Goal: Find specific page/section: Find specific page/section

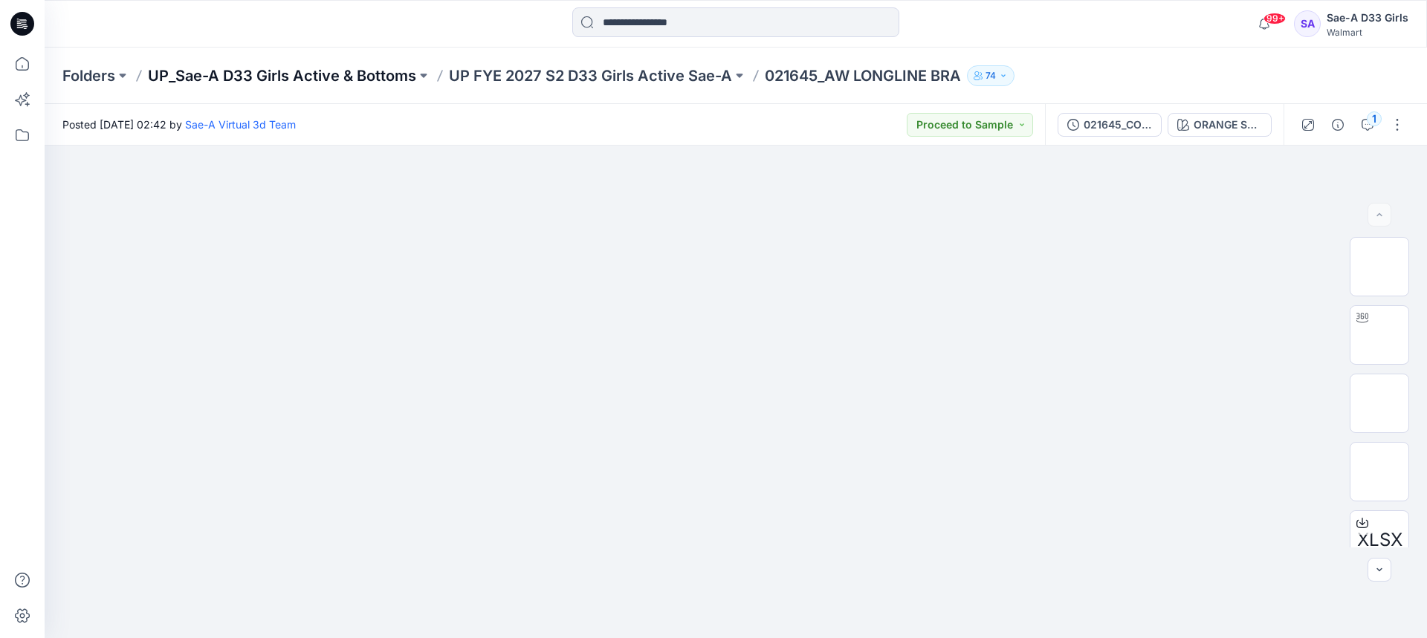
click at [375, 78] on p "UP_Sae-A D33 Girls Active & Bottoms" at bounding box center [282, 75] width 268 height 21
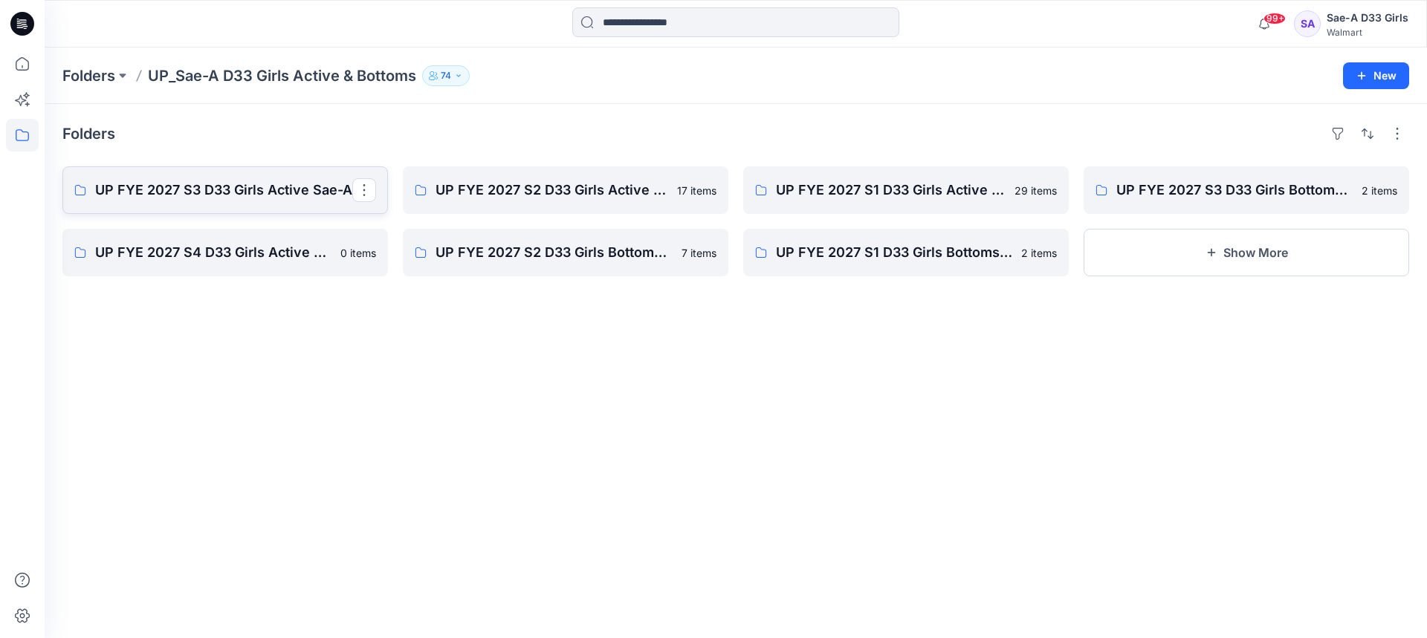
click at [209, 186] on p "UP FYE 2027 S3 D33 Girls Active Sae-A" at bounding box center [223, 190] width 257 height 21
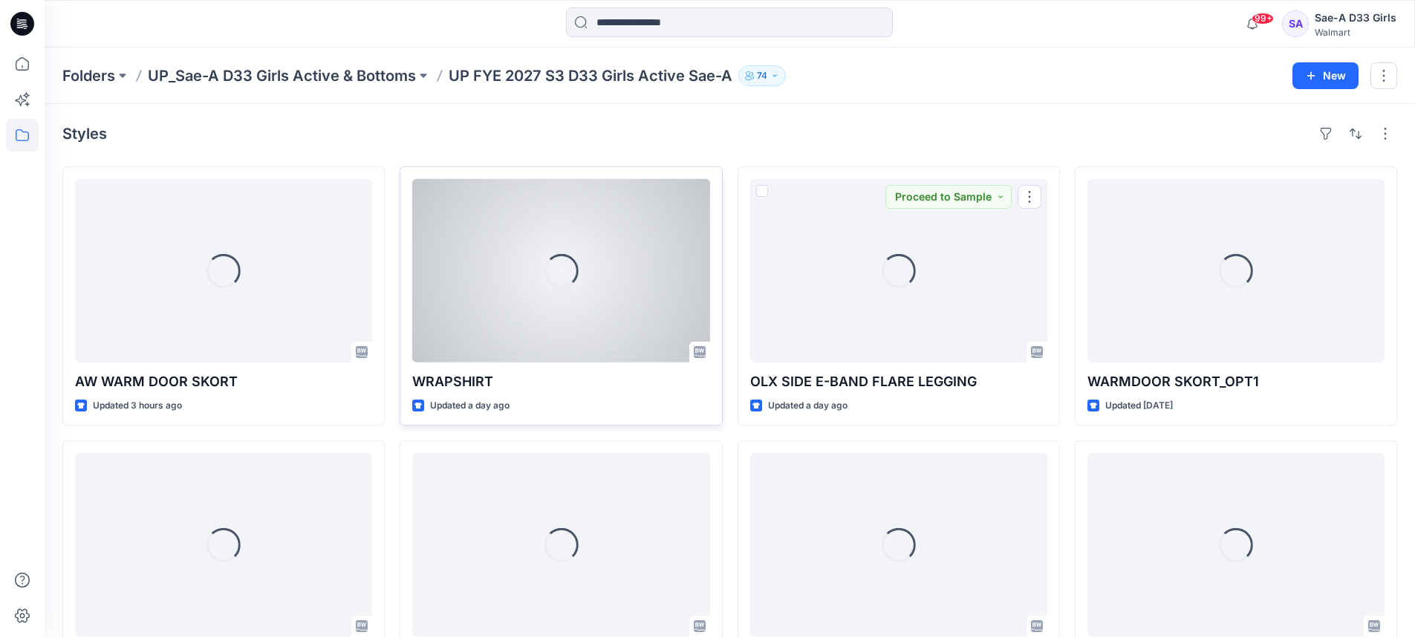
click at [472, 296] on div "Loading..." at bounding box center [560, 271] width 297 height 184
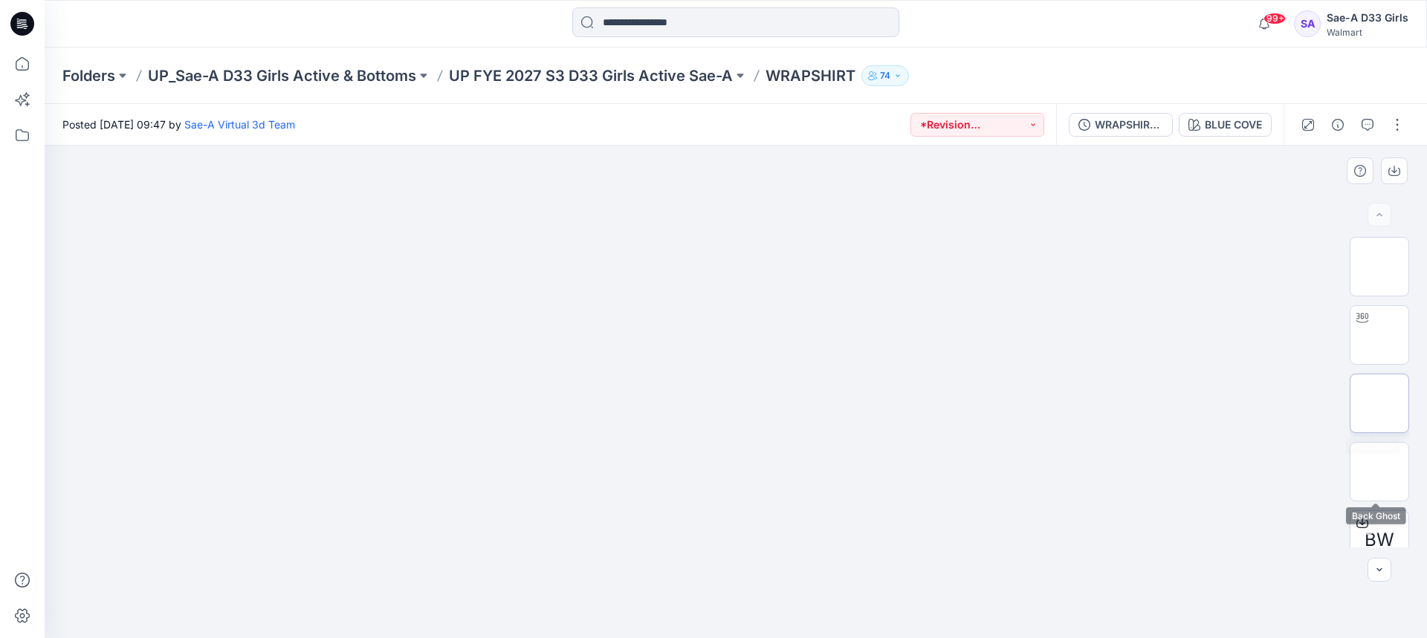
click at [1379, 403] on img at bounding box center [1379, 403] width 0 height 0
click at [1379, 335] on img at bounding box center [1379, 335] width 0 height 0
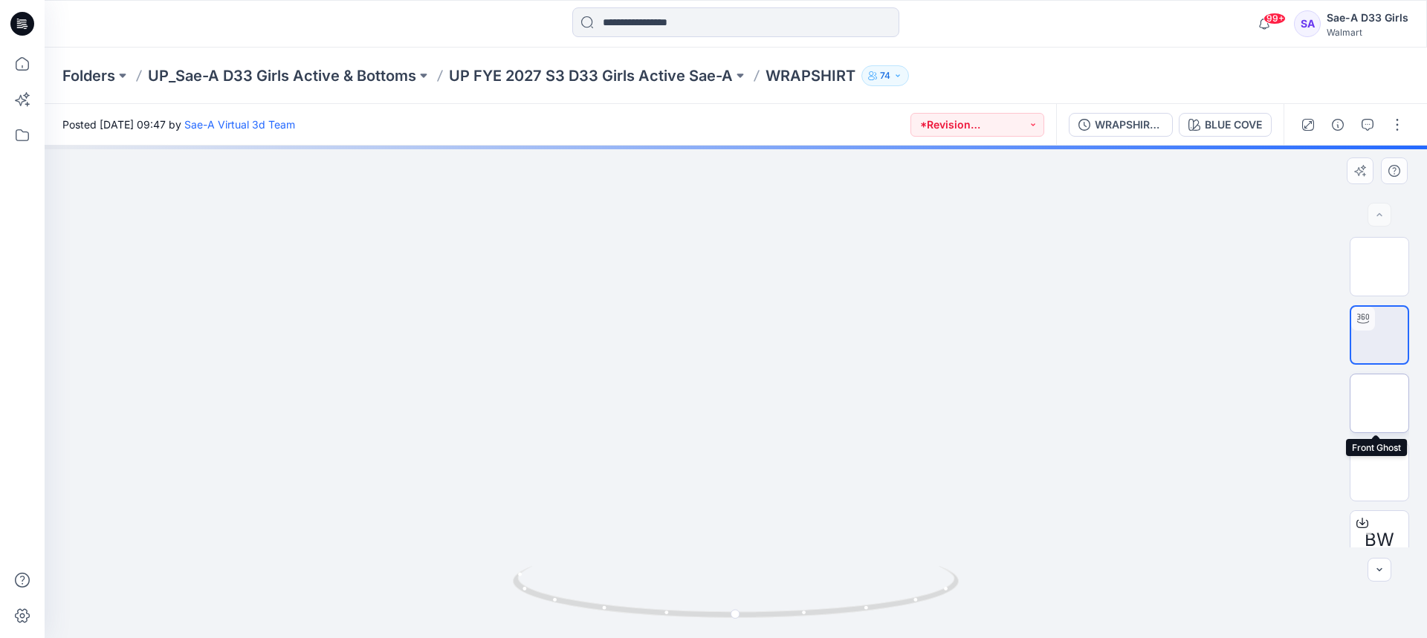
click at [1379, 403] on img at bounding box center [1379, 403] width 0 height 0
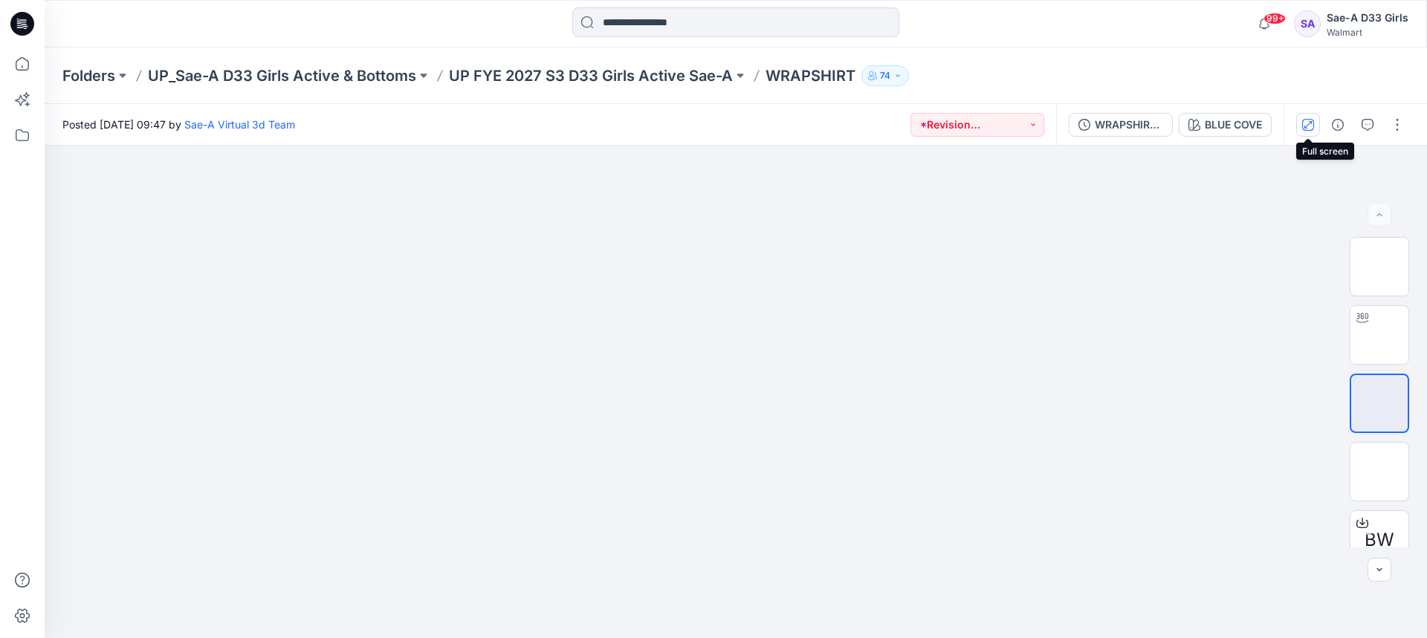
click at [1303, 122] on icon "button" at bounding box center [1308, 125] width 12 height 12
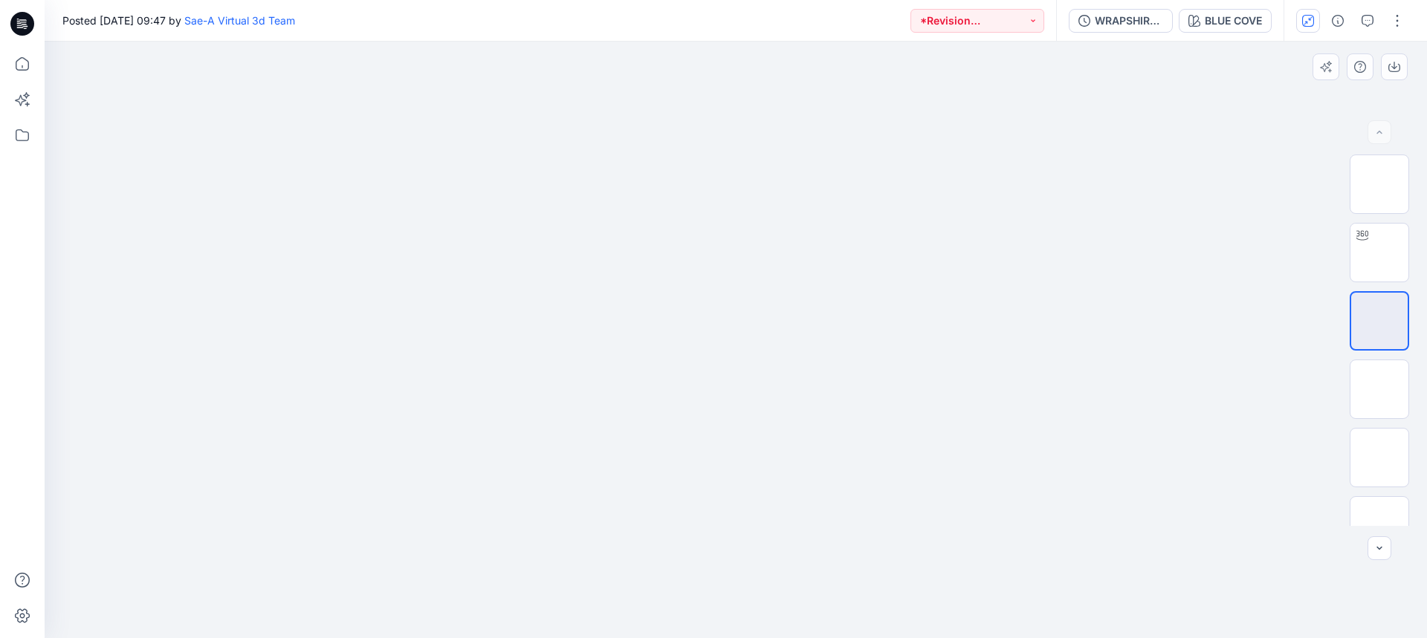
click at [708, 200] on img at bounding box center [735, 200] width 299 height 0
click at [1308, 19] on icon "button" at bounding box center [1308, 21] width 12 height 12
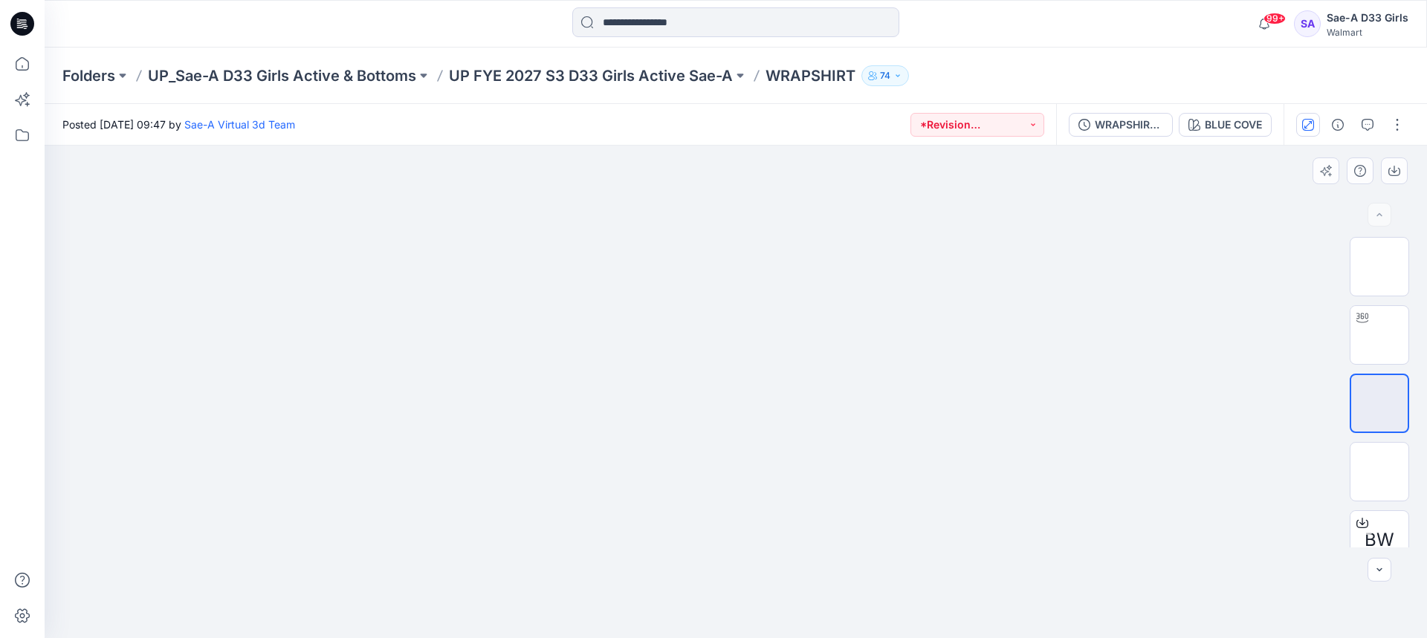
click at [749, 252] on img at bounding box center [735, 252] width 299 height 0
drag, startPoint x: 801, startPoint y: 401, endPoint x: 680, endPoint y: 468, distance: 138.4
click at [653, 252] on img at bounding box center [735, 252] width 299 height 0
click at [1379, 335] on img at bounding box center [1379, 335] width 0 height 0
click at [1379, 403] on img at bounding box center [1379, 403] width 0 height 0
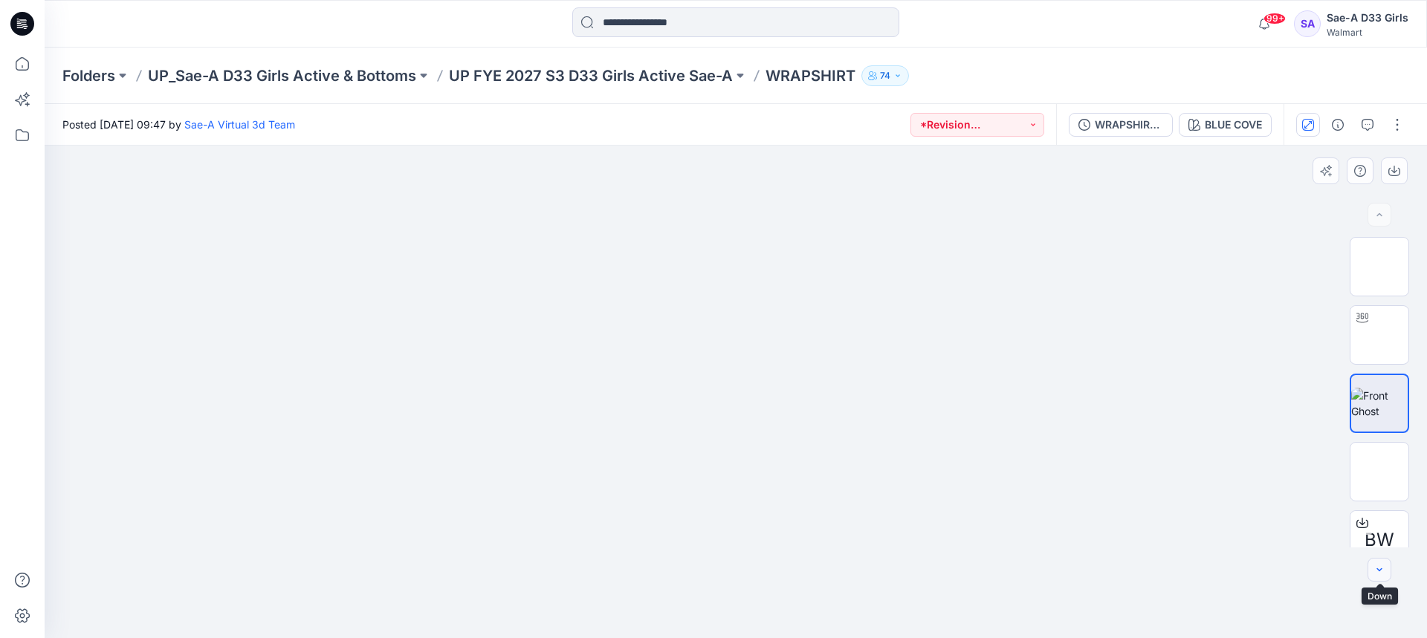
click at [1375, 573] on icon "button" at bounding box center [1379, 570] width 12 height 12
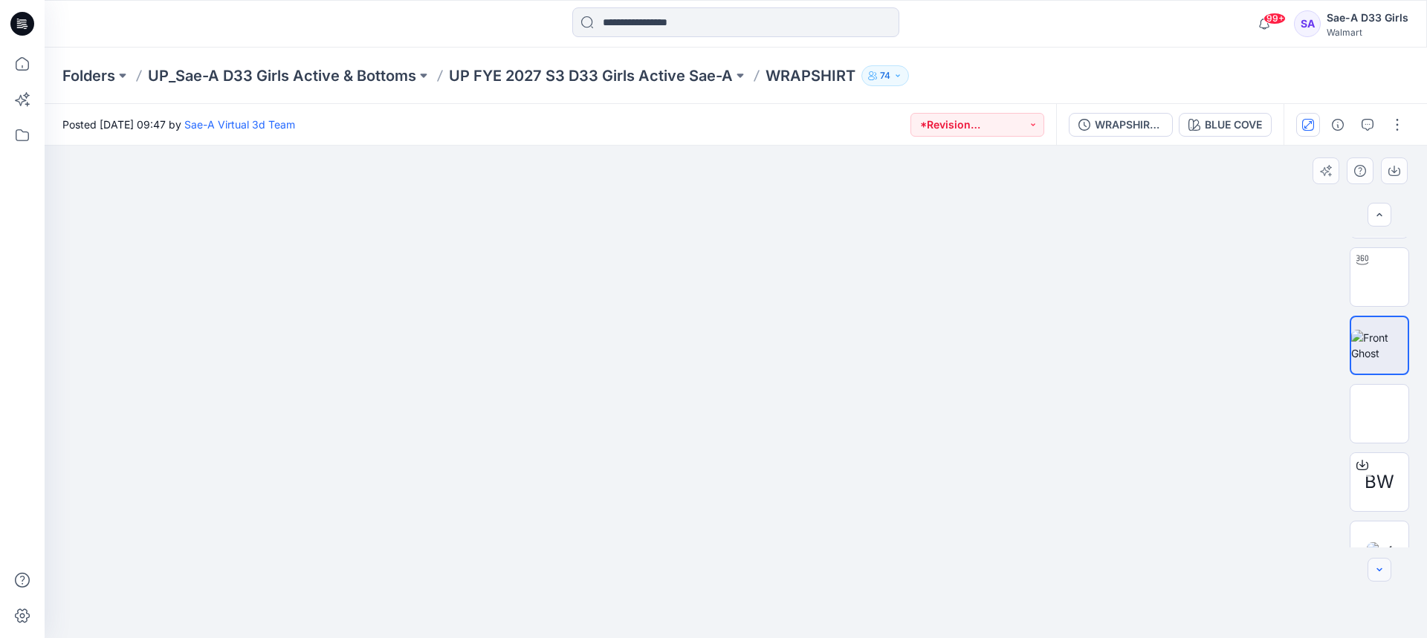
click at [1375, 573] on icon "button" at bounding box center [1379, 570] width 12 height 12
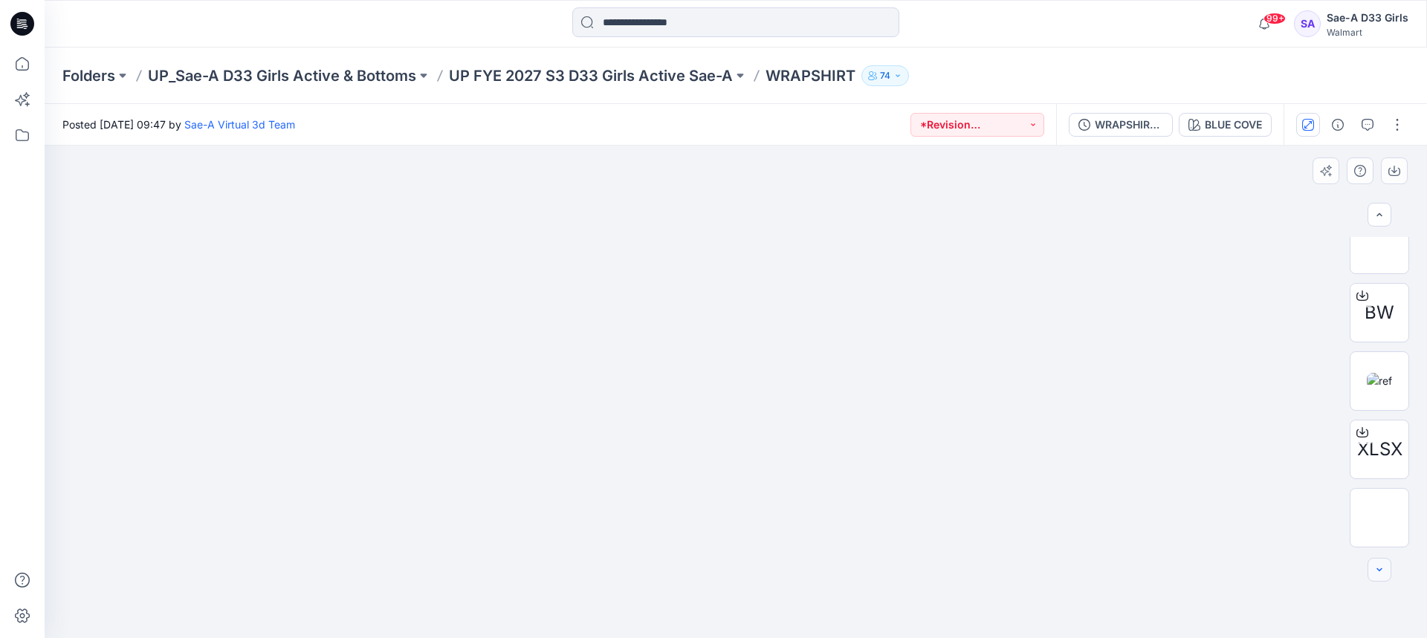
click at [1375, 573] on div at bounding box center [1379, 570] width 24 height 24
